Goal: Navigation & Orientation: Find specific page/section

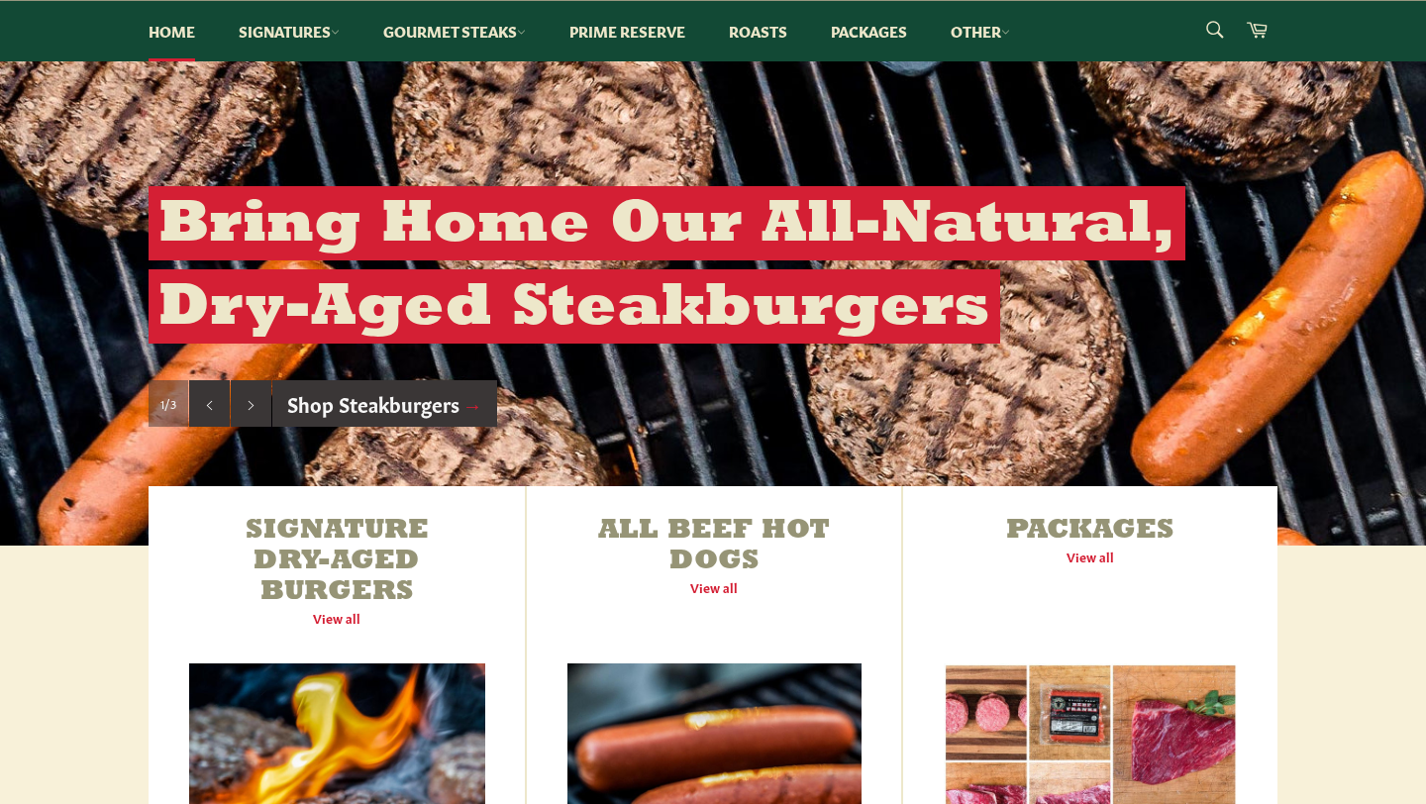
scroll to position [323, 0]
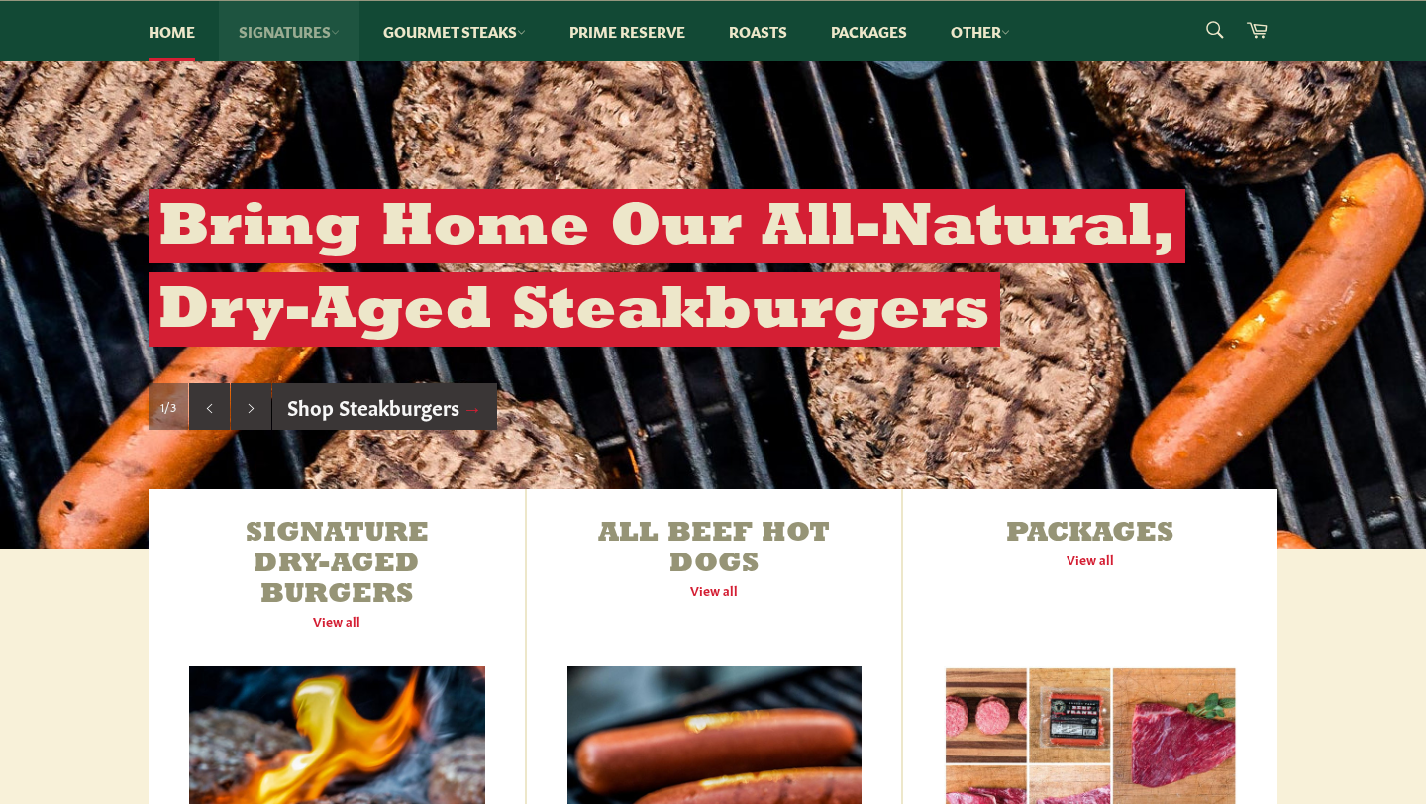
click at [320, 28] on link "Signatures" at bounding box center [289, 31] width 141 height 60
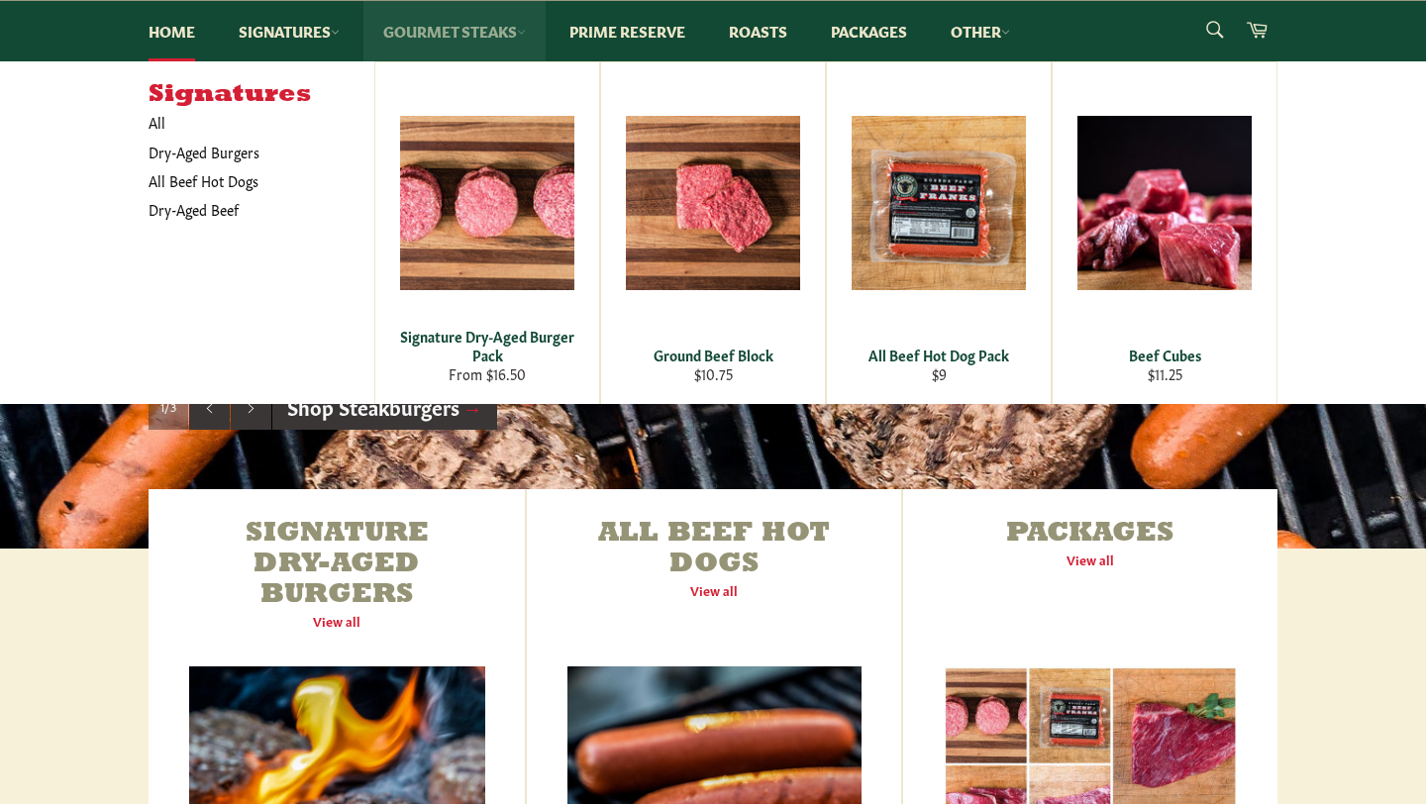
click at [453, 20] on link "Gourmet Steaks" at bounding box center [454, 31] width 182 height 60
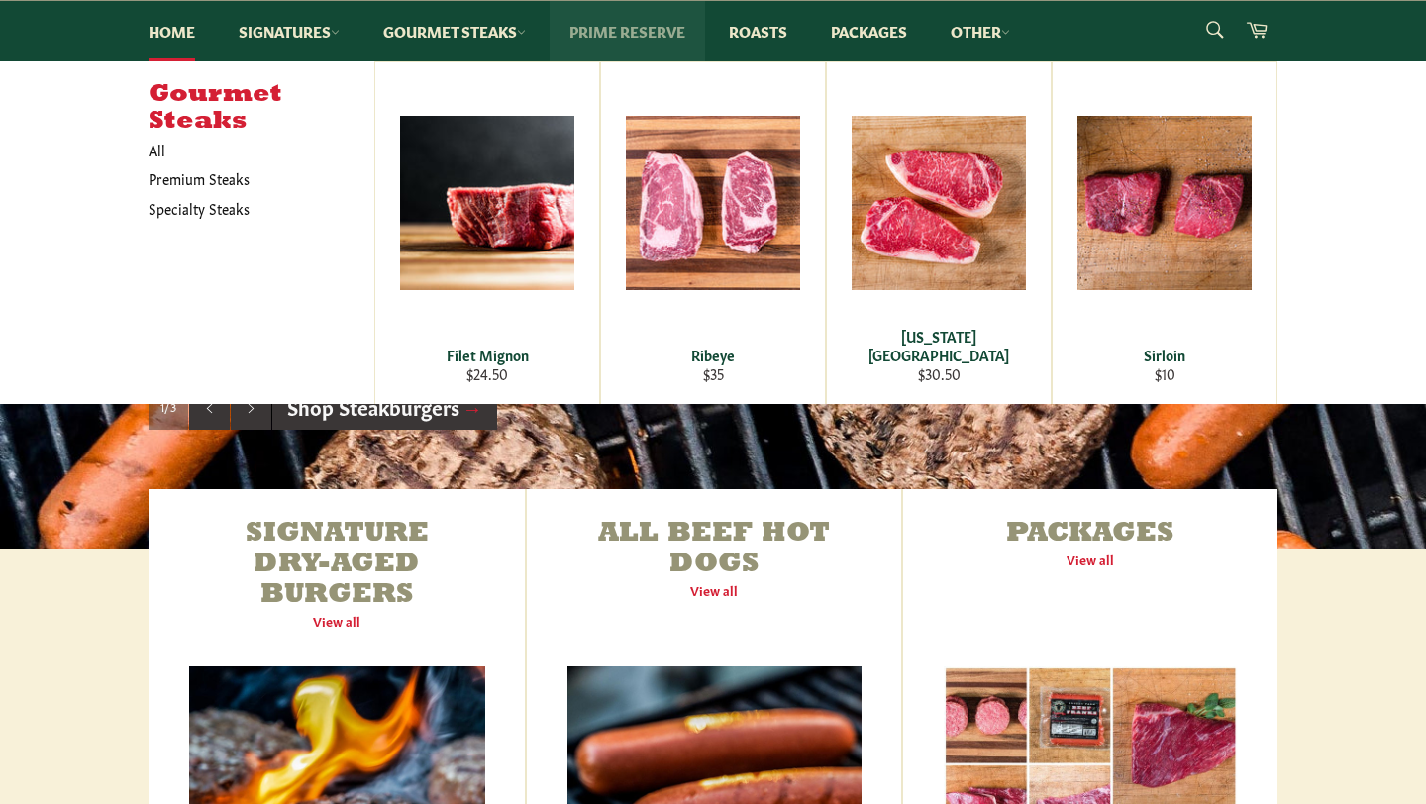
click at [606, 30] on link "Prime Reserve" at bounding box center [627, 31] width 155 height 60
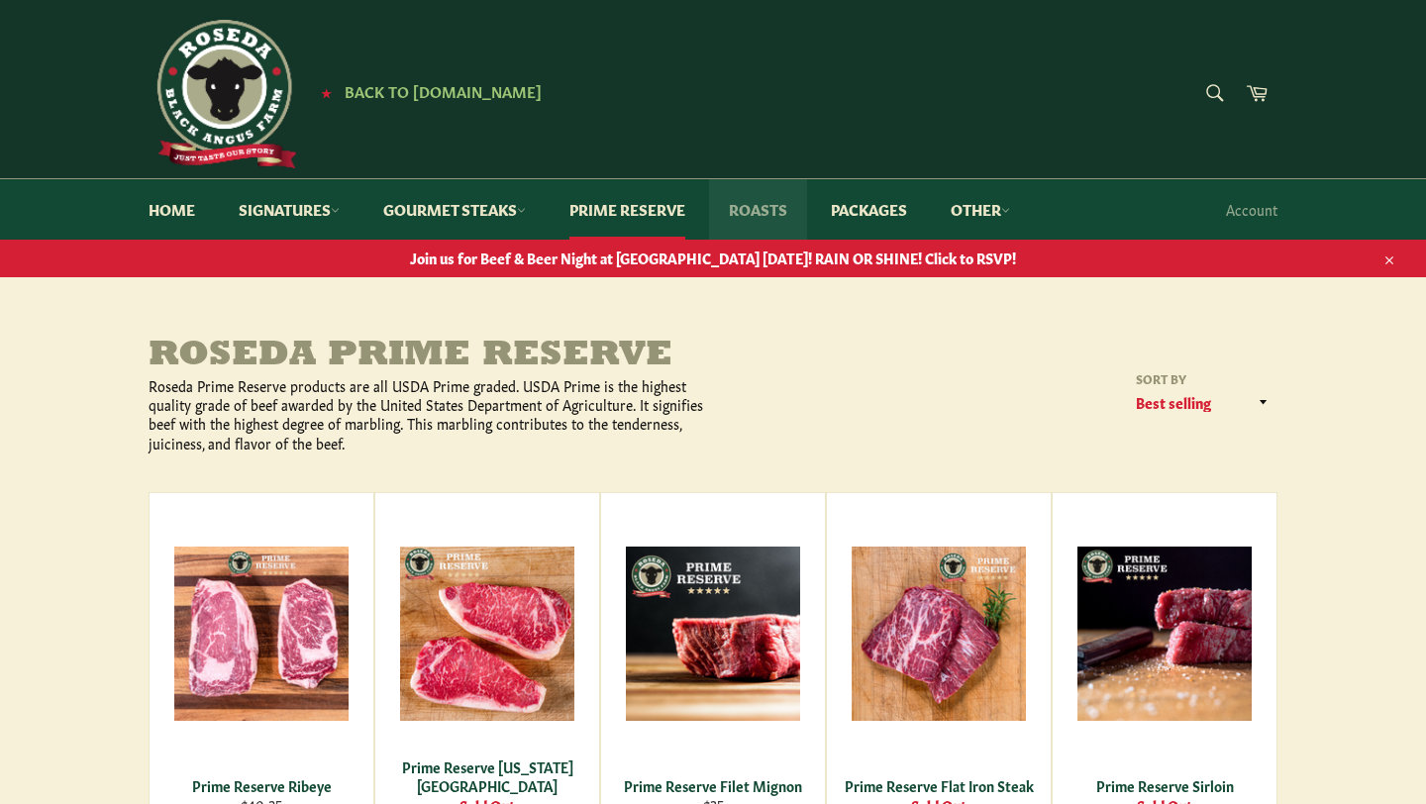
click at [756, 213] on link "Roasts" at bounding box center [758, 209] width 98 height 60
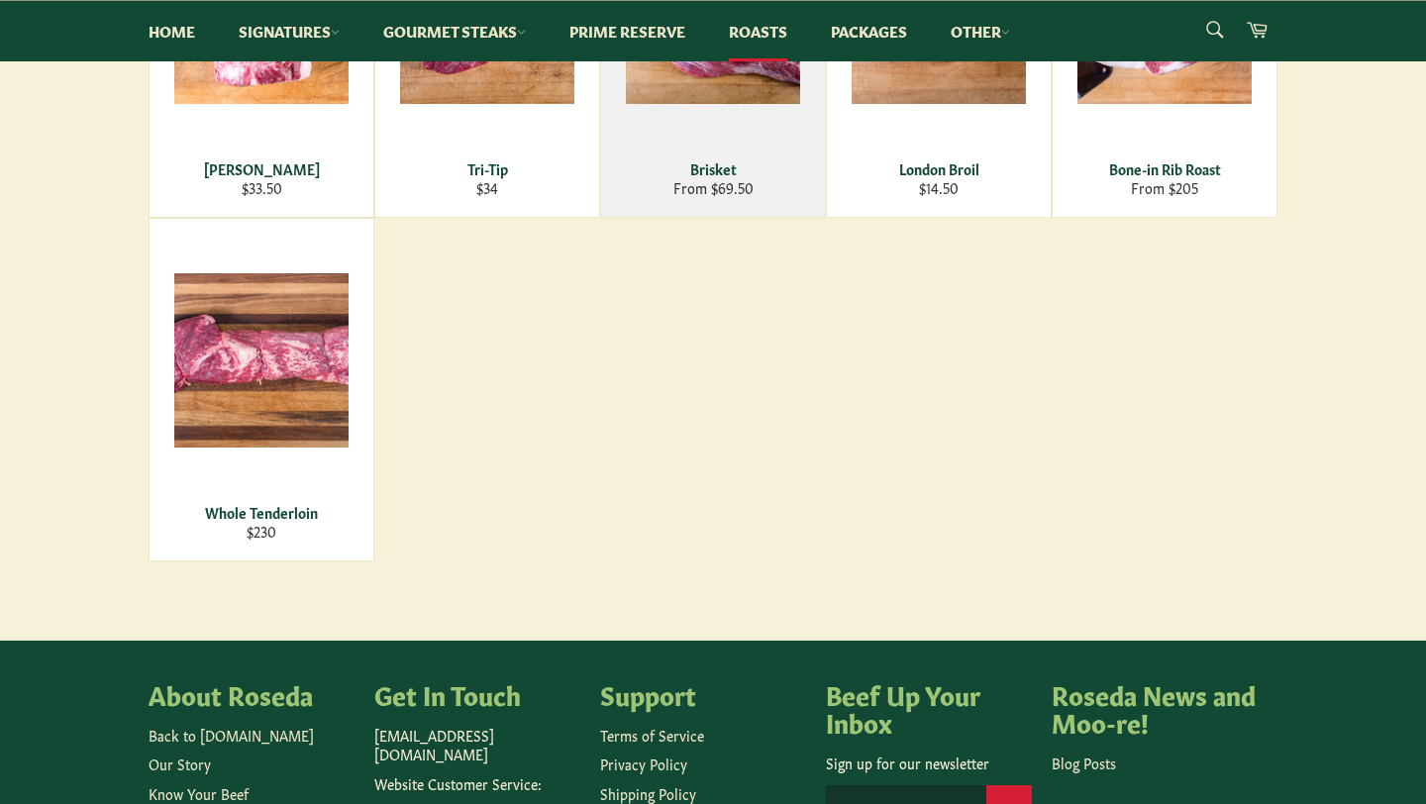
scroll to position [547, 0]
